Goal: Transaction & Acquisition: Purchase product/service

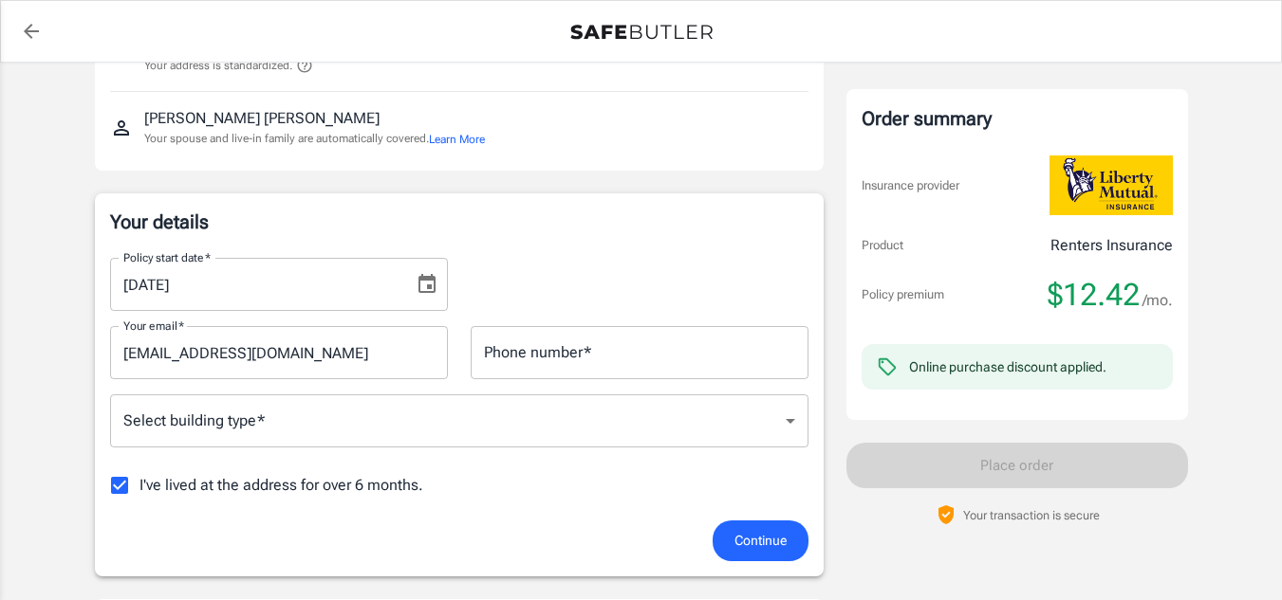
scroll to position [190, 0]
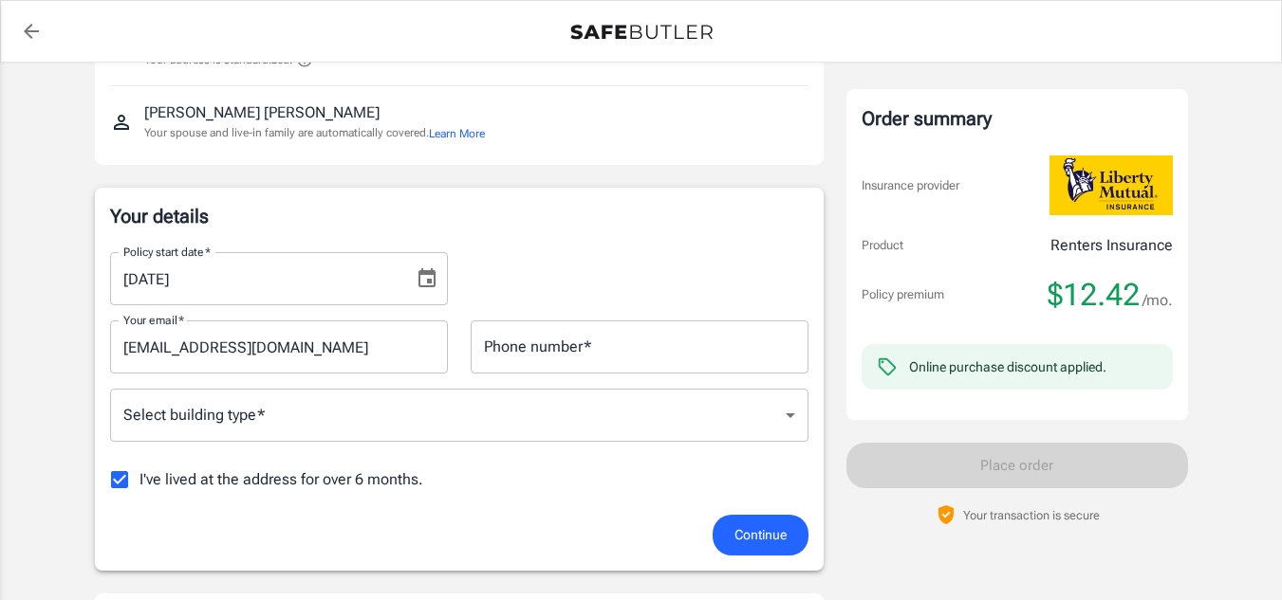
click at [427, 283] on icon "Choose date, selected date is Aug 16, 2025" at bounding box center [426, 277] width 17 height 19
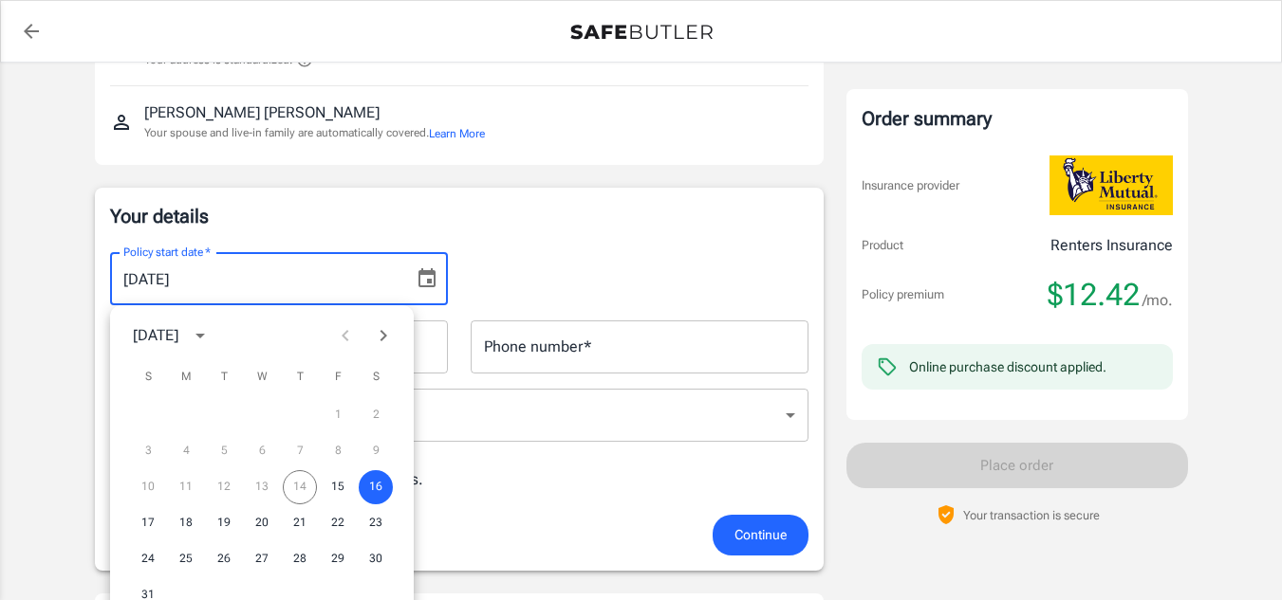
click at [296, 495] on div "10 11 12 13 14 15 16" at bounding box center [262, 488] width 304 height 34
click at [342, 490] on button "15" at bounding box center [338, 488] width 34 height 34
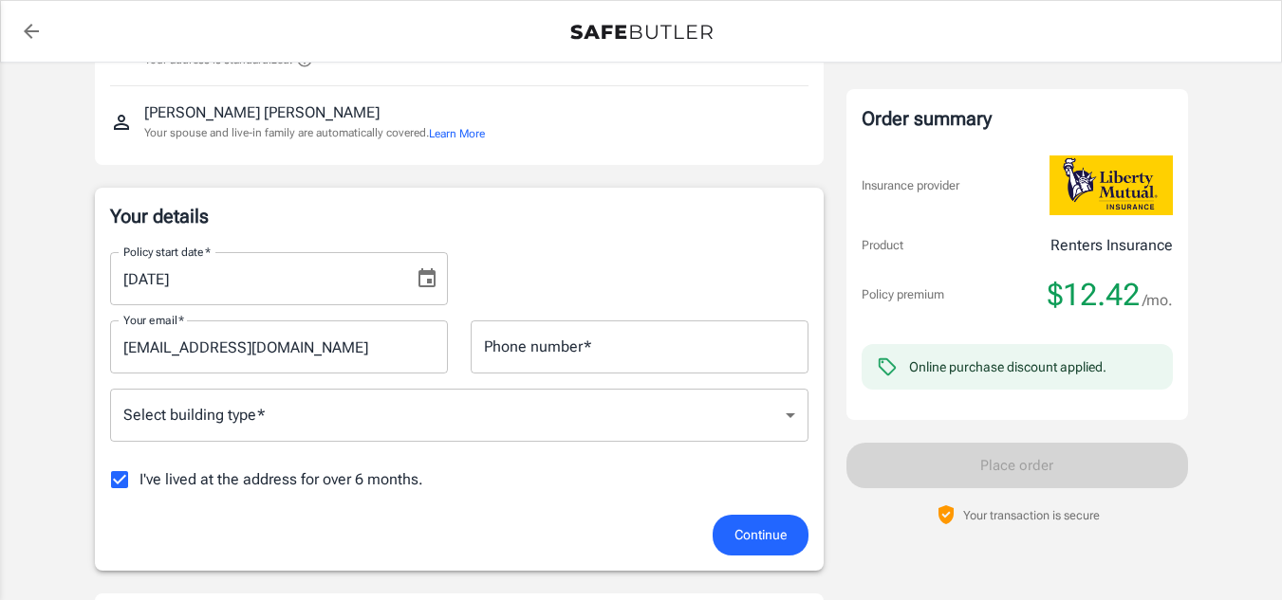
type input "[DATE]"
click at [502, 350] on input "Phone number   *" at bounding box center [640, 347] width 338 height 53
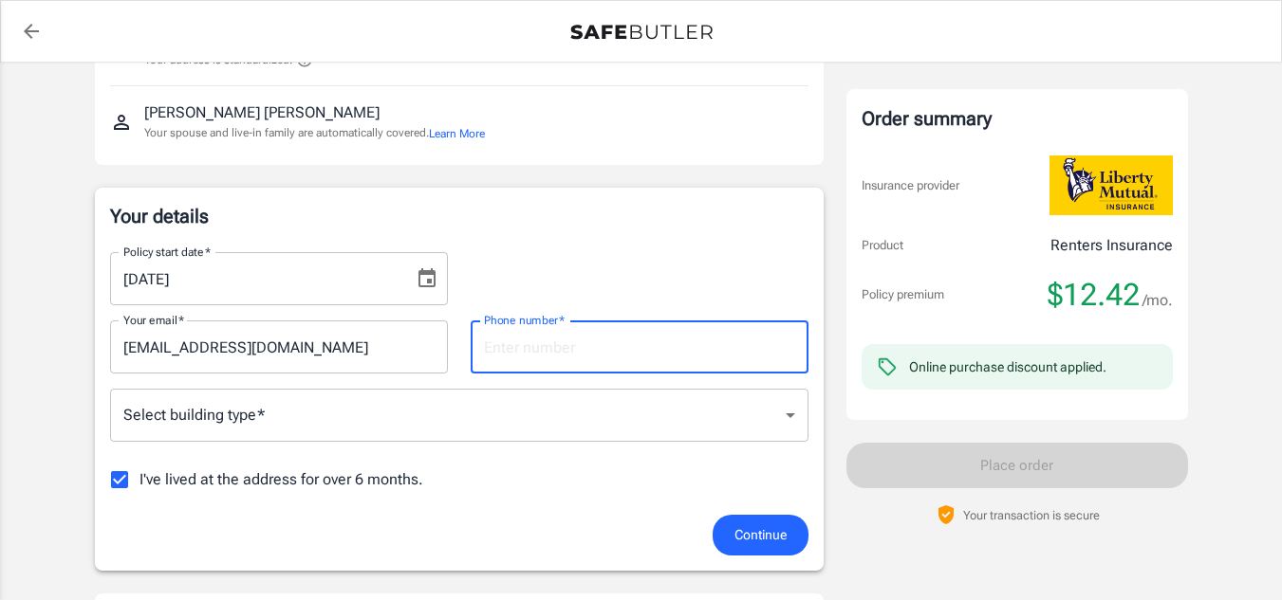
type input "3463971407"
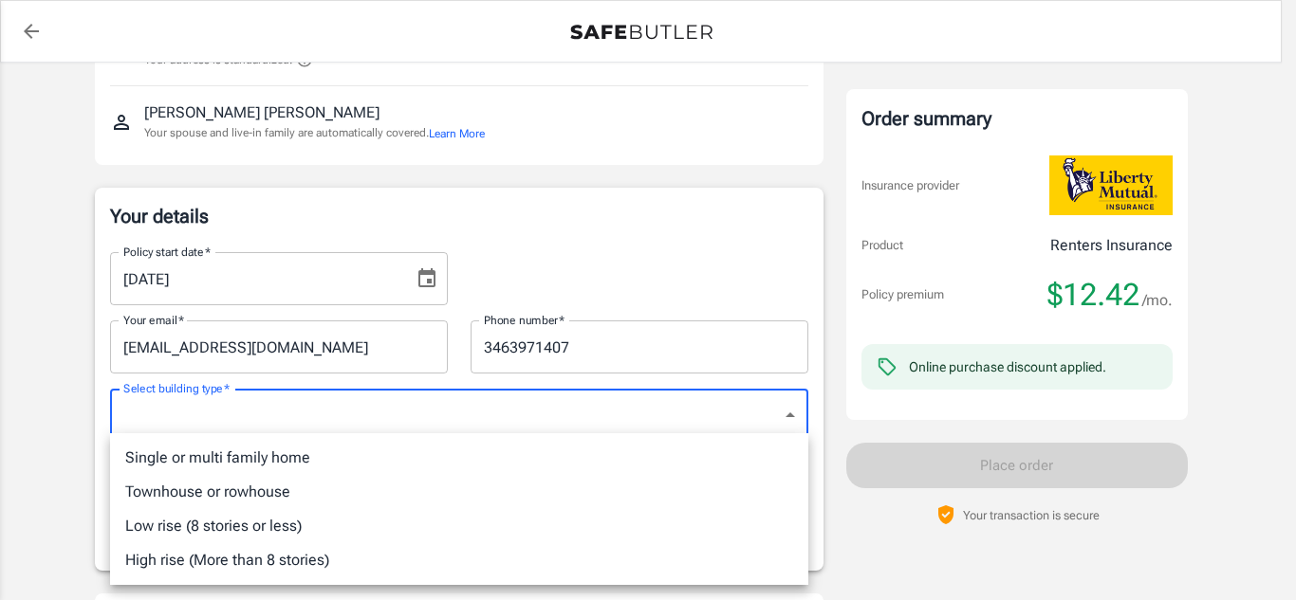
click at [277, 461] on li "Single or multi family home" at bounding box center [459, 458] width 698 height 34
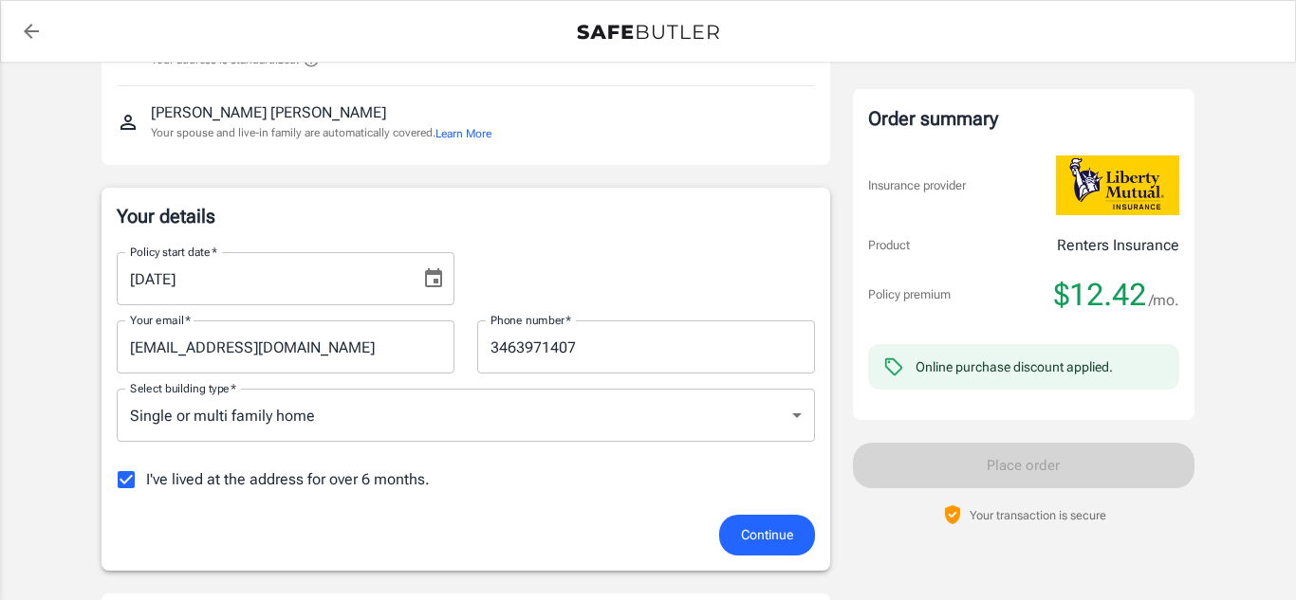
type input "singlefamily"
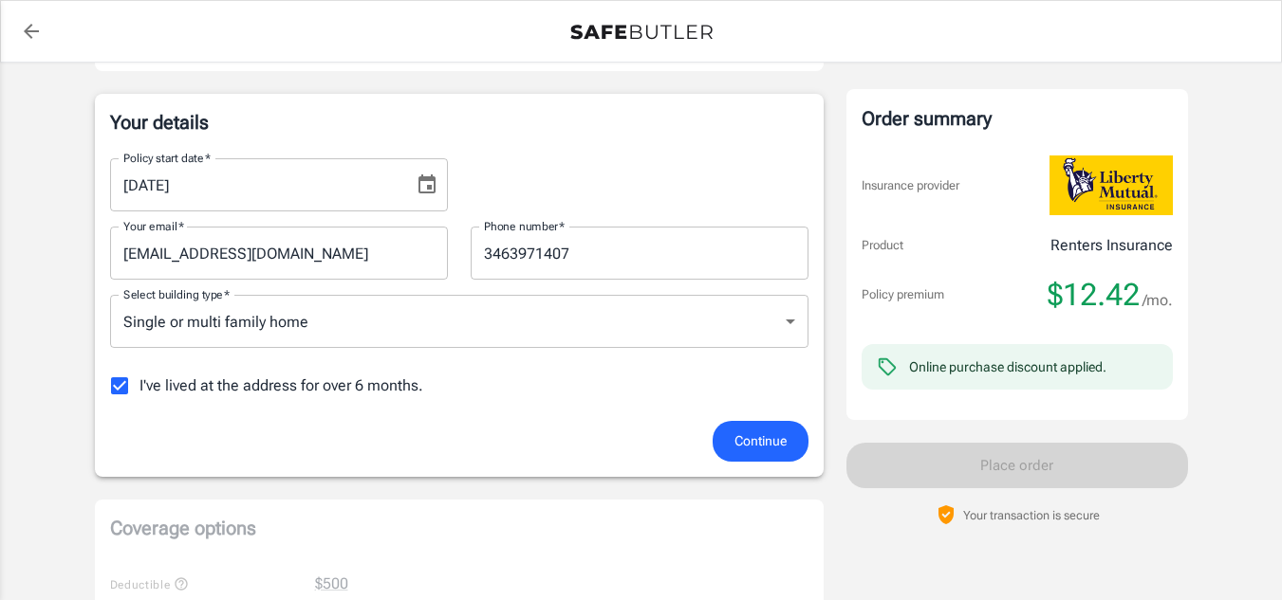
scroll to position [285, 0]
click at [112, 384] on input "I've lived at the address for over 6 months." at bounding box center [120, 385] width 40 height 40
checkbox input "false"
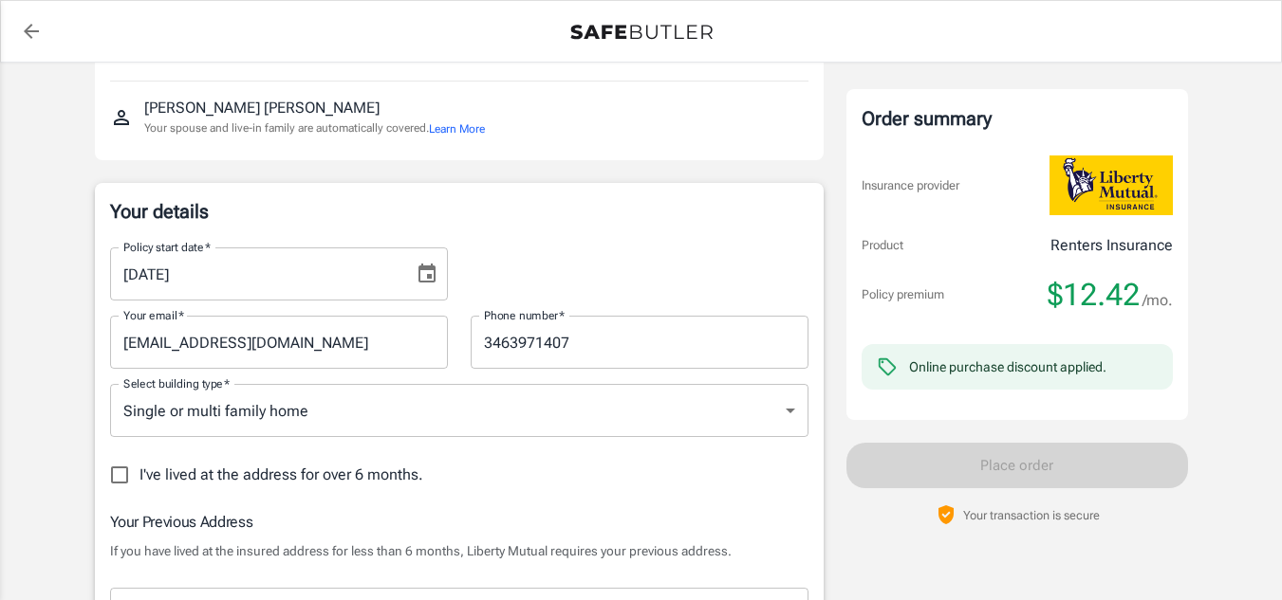
scroll to position [0, 0]
